Goal: Navigation & Orientation: Find specific page/section

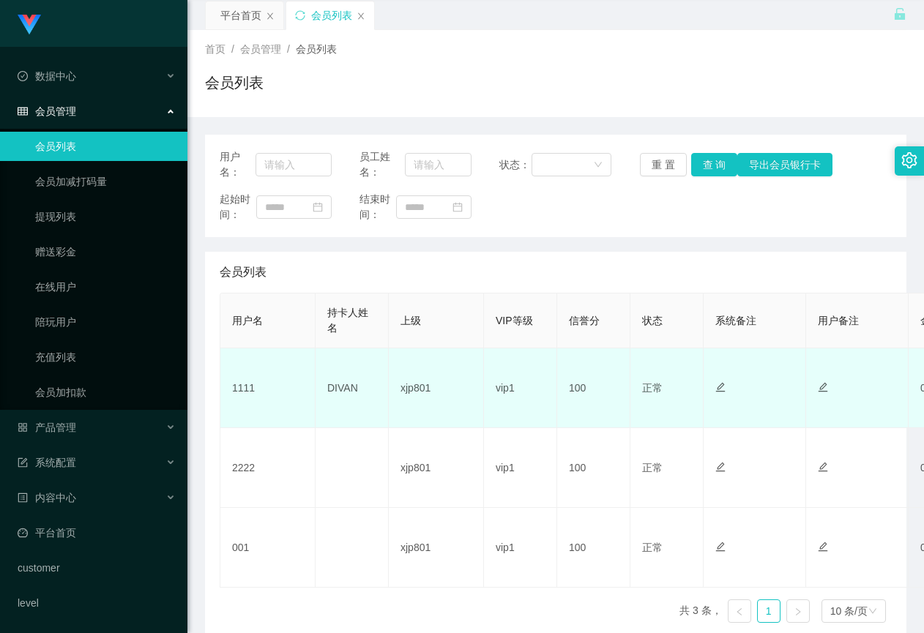
scroll to position [73, 0]
